Goal: Task Accomplishment & Management: Use online tool/utility

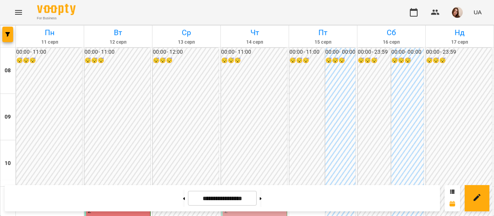
scroll to position [113, 0]
click at [253, 189] on div "11:00" at bounding box center [254, 198] width 61 height 18
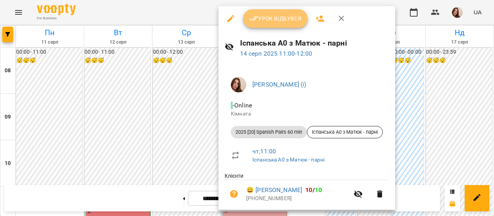
click at [278, 18] on span "Урок відбувся" at bounding box center [276, 18] width 53 height 9
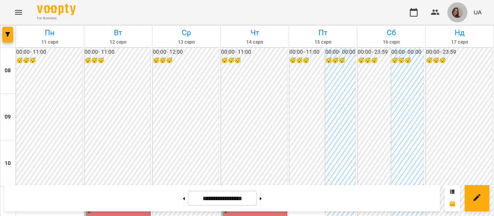
click at [458, 16] on img "button" at bounding box center [457, 12] width 11 height 11
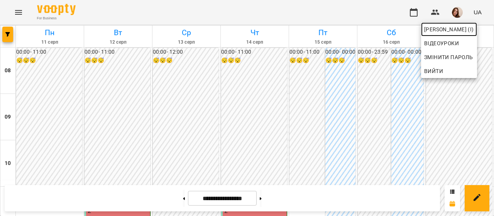
click at [466, 29] on span "[PERSON_NAME] (і)" at bounding box center [450, 29] width 50 height 9
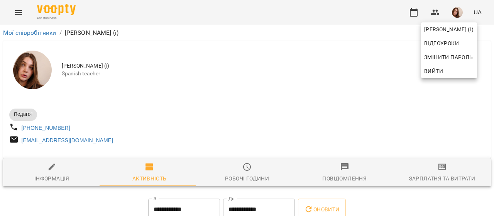
click at [442, 177] on div at bounding box center [247, 108] width 494 height 216
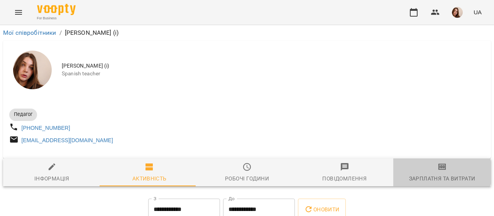
click at [432, 176] on span "Зарплатня та Витрати" at bounding box center [442, 172] width 88 height 21
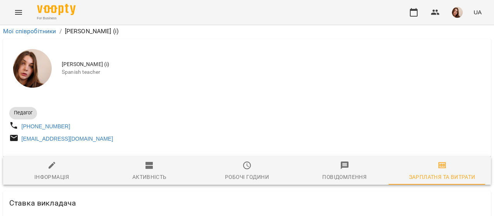
scroll to position [2064, 0]
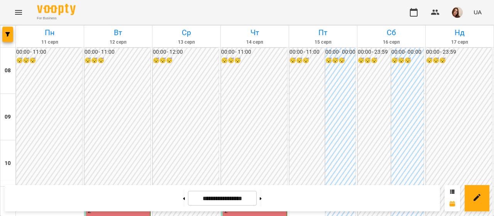
scroll to position [200, 0]
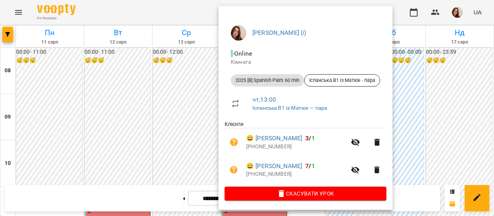
scroll to position [0, 0]
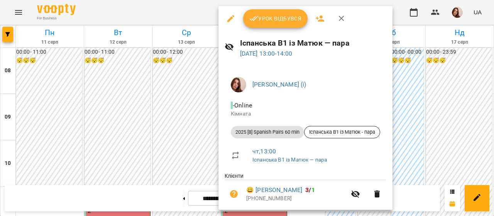
click at [179, 17] on div at bounding box center [247, 108] width 494 height 216
